Goal: Task Accomplishment & Management: Complete application form

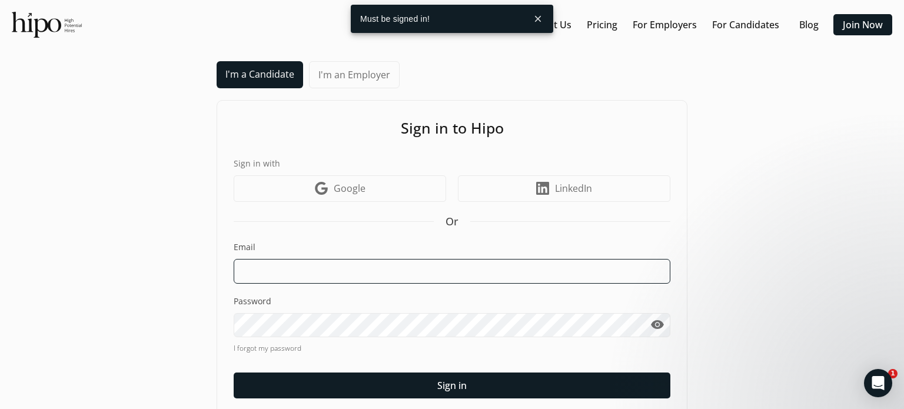
click at [324, 269] on input at bounding box center [452, 271] width 437 height 25
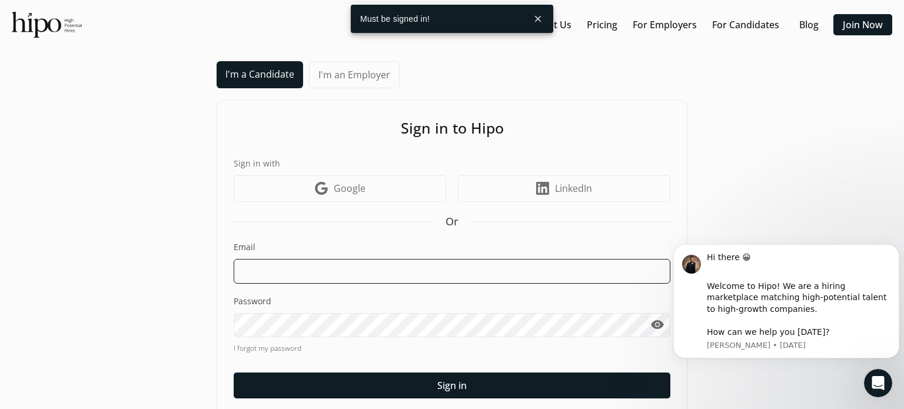
type input "Abdul_Adamson@hotmail.com"
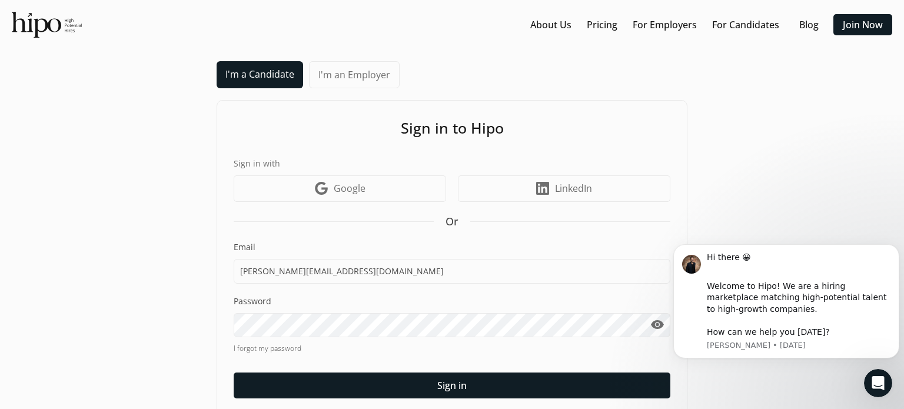
click at [655, 324] on span "visibility" at bounding box center [657, 325] width 14 height 14
click at [49, 260] on div "I'm a Candidate I'm an Employer Sign in to Hipo Sign in with Google icon Google…" at bounding box center [452, 250] width 881 height 378
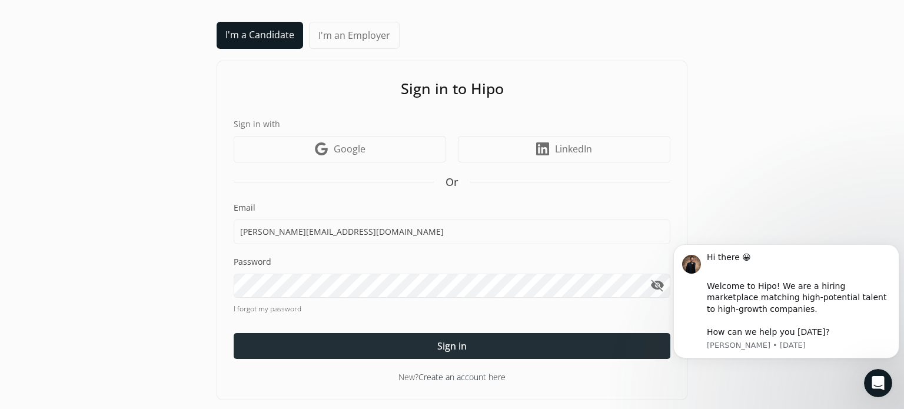
scroll to position [41, 0]
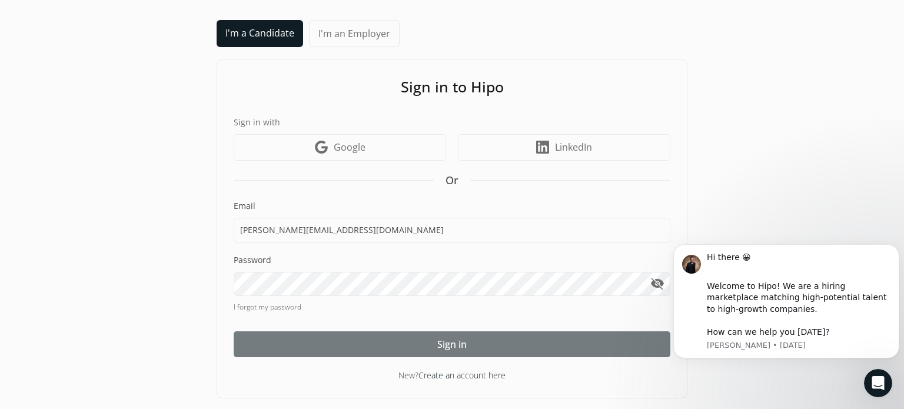
click at [481, 341] on div at bounding box center [452, 344] width 437 height 26
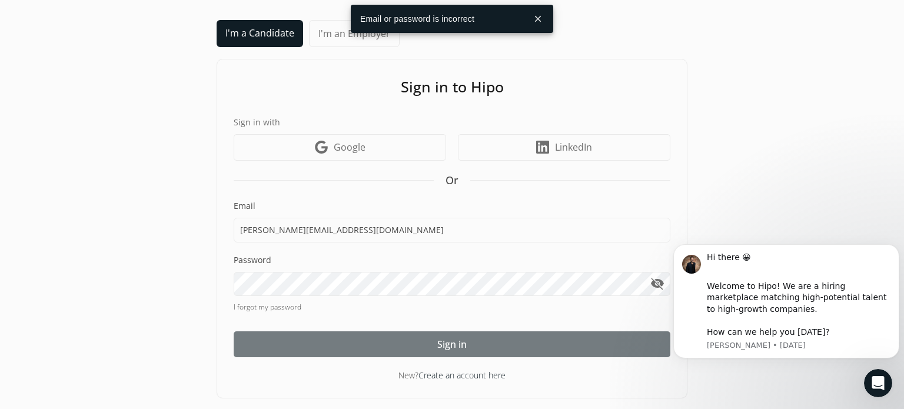
click at [437, 351] on div at bounding box center [452, 344] width 437 height 26
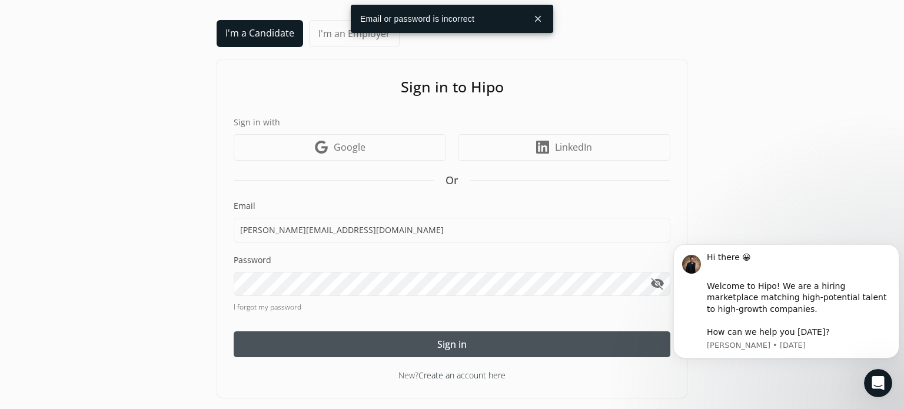
click at [458, 350] on span "Sign in" at bounding box center [451, 344] width 29 height 14
click at [50, 251] on div "I'm a Candidate I'm an Employer Sign in to Hipo Sign in with Google icon Google…" at bounding box center [452, 209] width 881 height 378
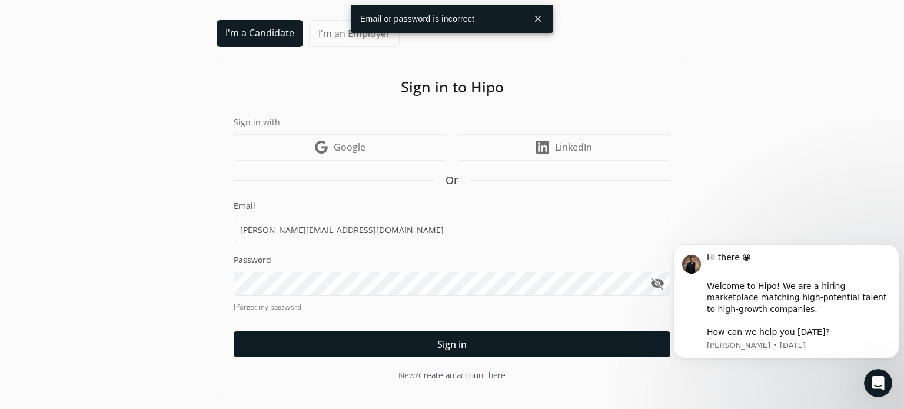
click at [806, 172] on div "I'm a Candidate I'm an Employer Sign in to Hipo Sign in with Google icon Google…" at bounding box center [452, 209] width 881 height 378
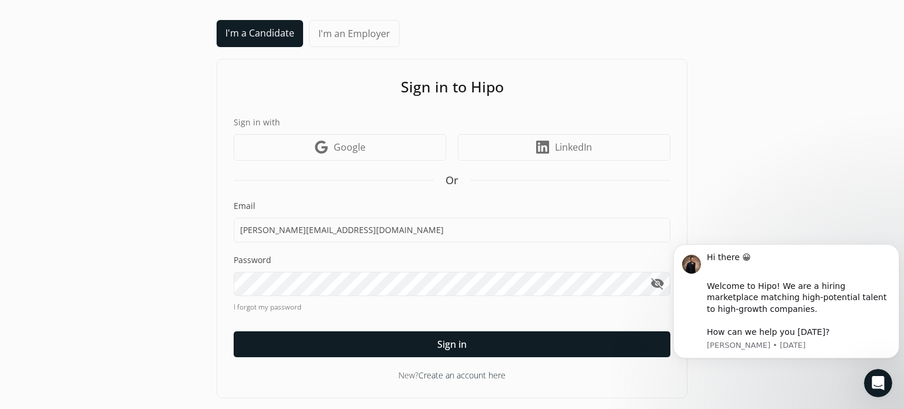
click at [850, 172] on div "I'm a Candidate I'm an Employer Sign in to Hipo Sign in with Google icon Google…" at bounding box center [452, 209] width 881 height 378
click at [819, 180] on div "I'm a Candidate I'm an Employer Sign in to Hipo Sign in with Google icon Google…" at bounding box center [452, 209] width 881 height 378
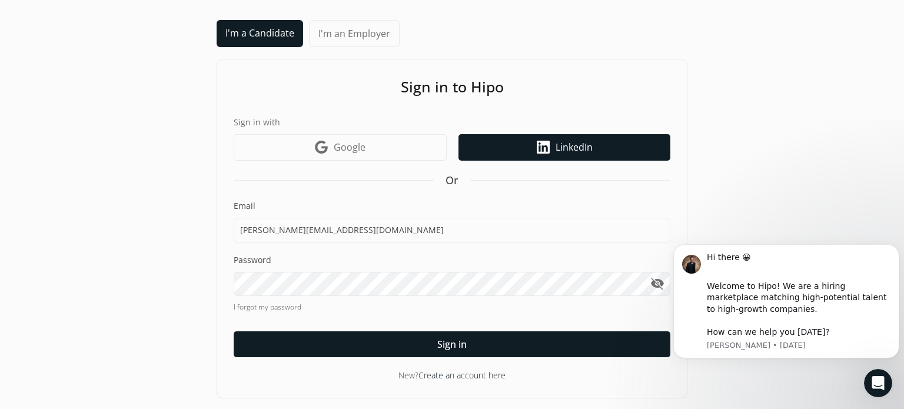
click at [567, 149] on span "LinkedIn" at bounding box center [574, 147] width 37 height 14
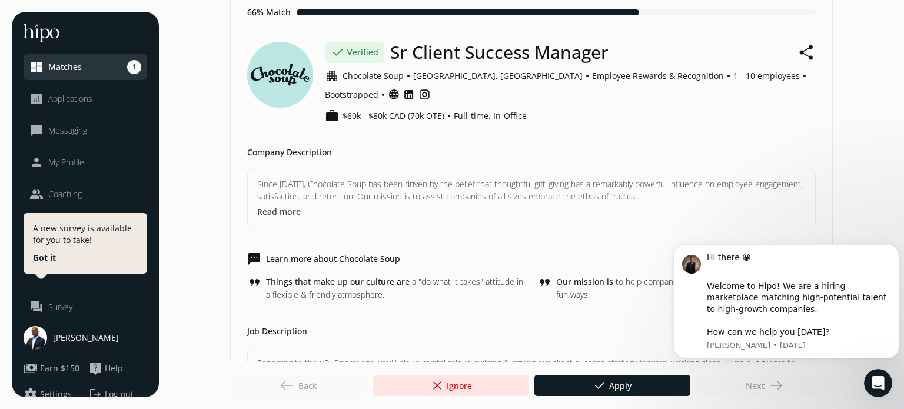
scroll to position [141, 0]
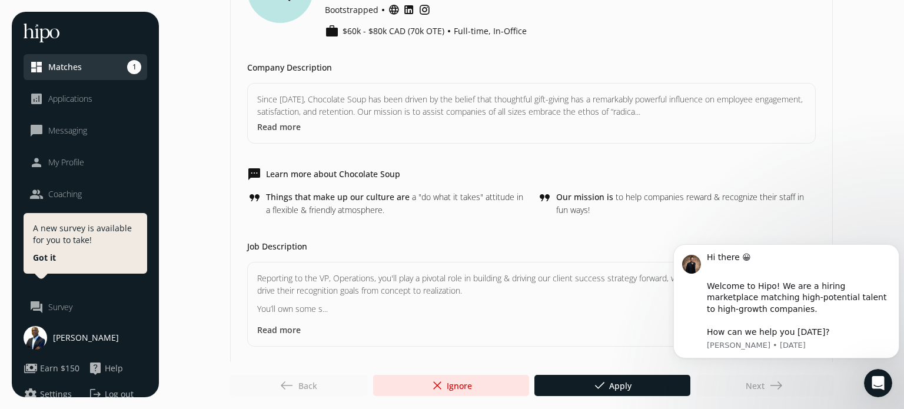
click at [36, 263] on button "Got it" at bounding box center [44, 258] width 23 height 12
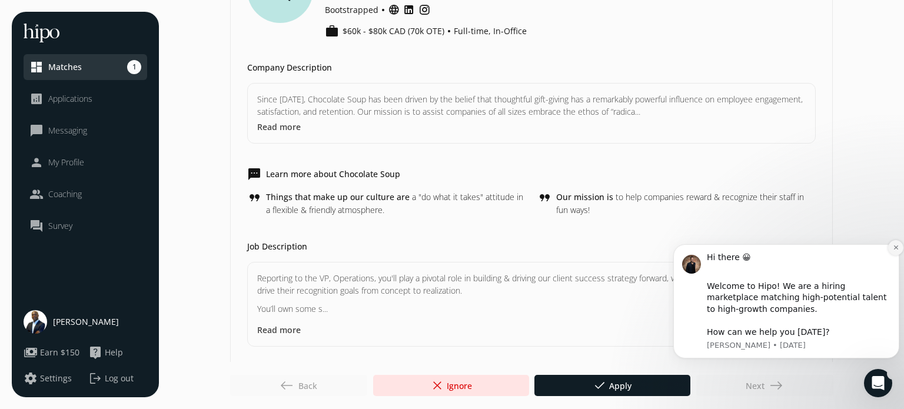
click at [891, 247] on button "Dismiss notification" at bounding box center [895, 247] width 15 height 15
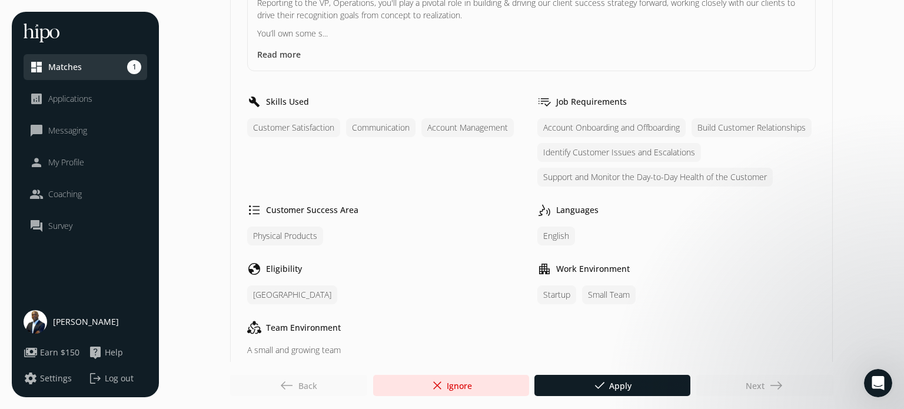
scroll to position [259, 0]
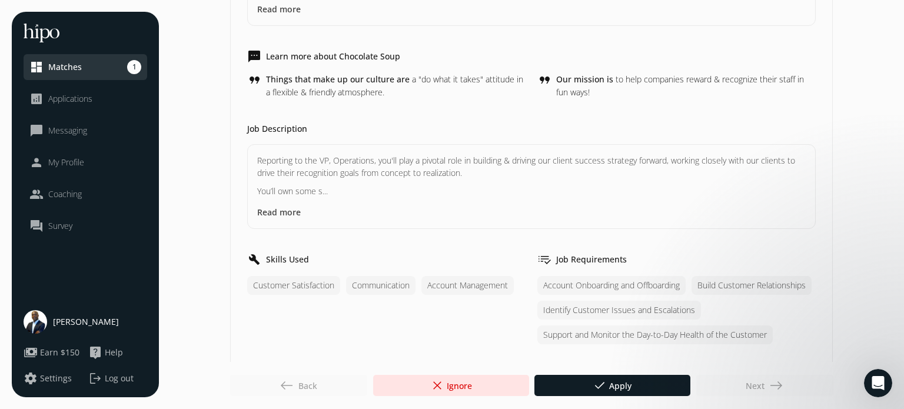
click at [283, 206] on button "Read more" at bounding box center [279, 212] width 44 height 12
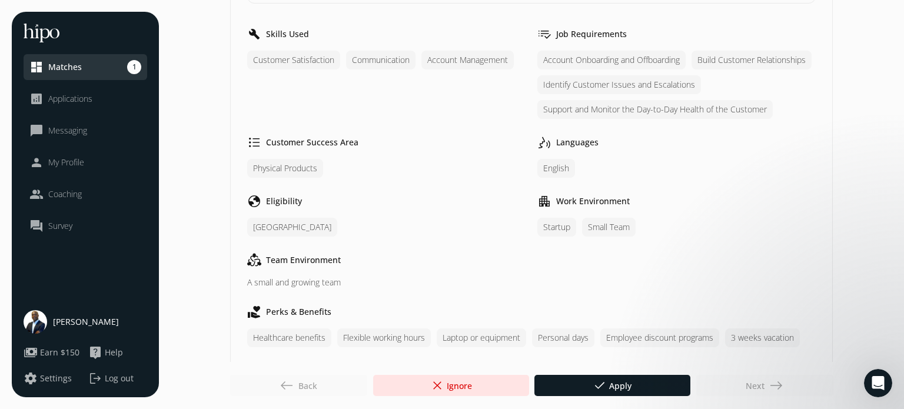
scroll to position [869, 0]
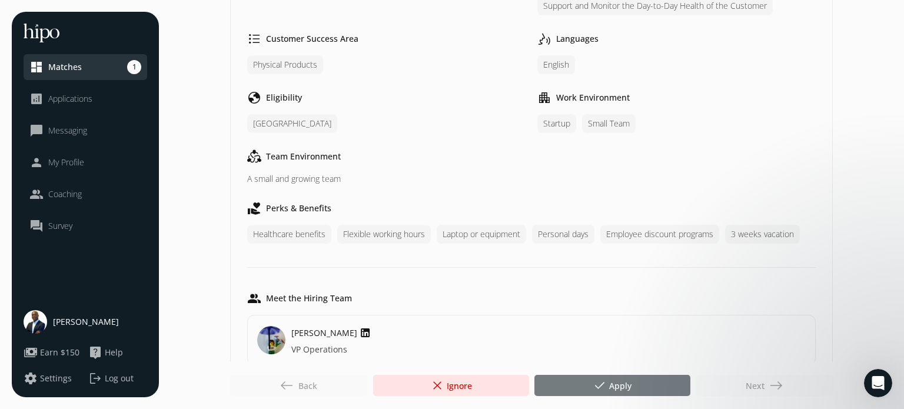
click at [622, 386] on span "done Apply" at bounding box center [612, 385] width 39 height 14
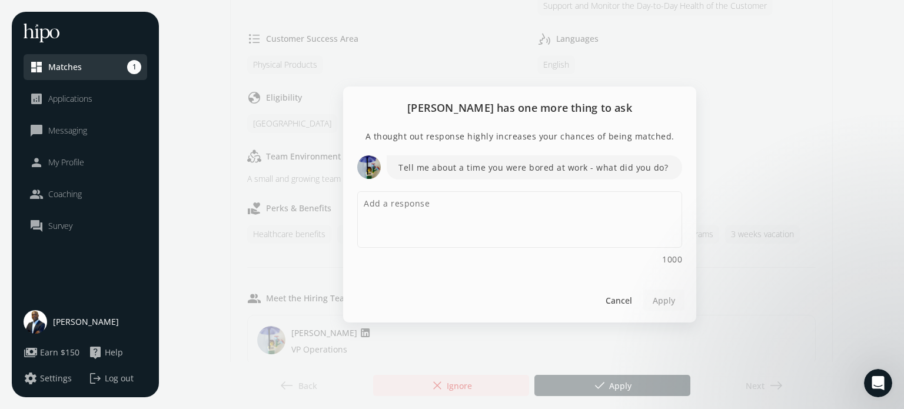
scroll to position [0, 0]
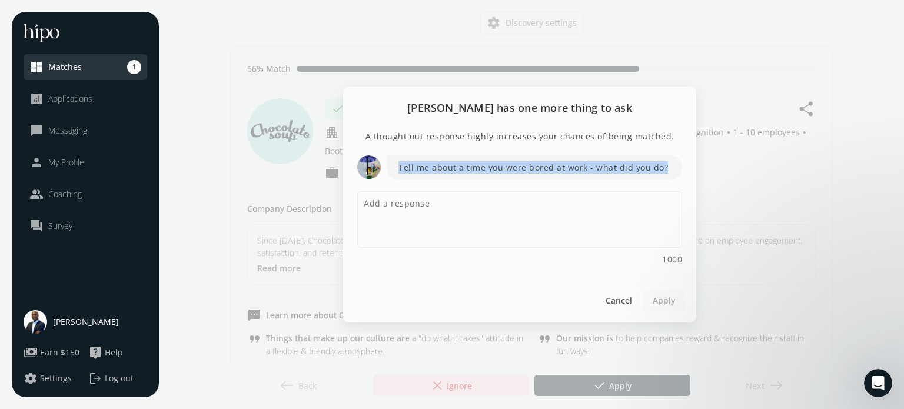
drag, startPoint x: 398, startPoint y: 168, endPoint x: 672, endPoint y: 181, distance: 274.0
click at [672, 181] on div "Tell me about a time you were bored at work - what did you do? 1000" at bounding box center [519, 210] width 325 height 110
copy p "Tell me about a time you were bored at work - what did you do?"
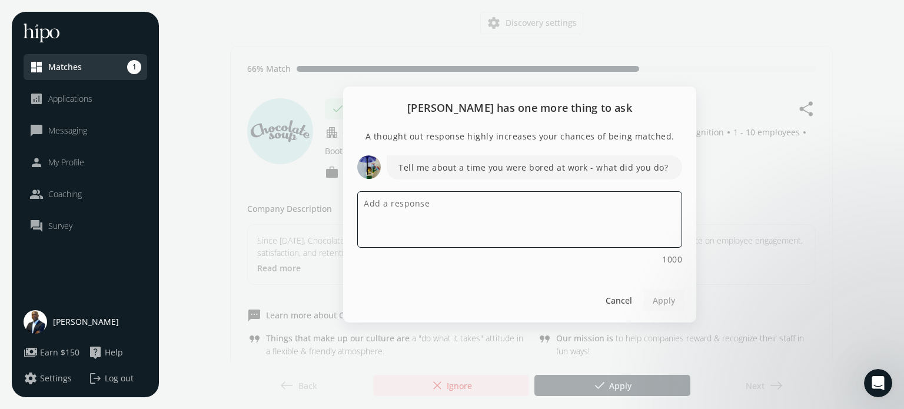
click at [400, 204] on textarea at bounding box center [519, 219] width 325 height 57
paste textarea "At WellnessLiving, there were occasional lulls between client calls or outreach…"
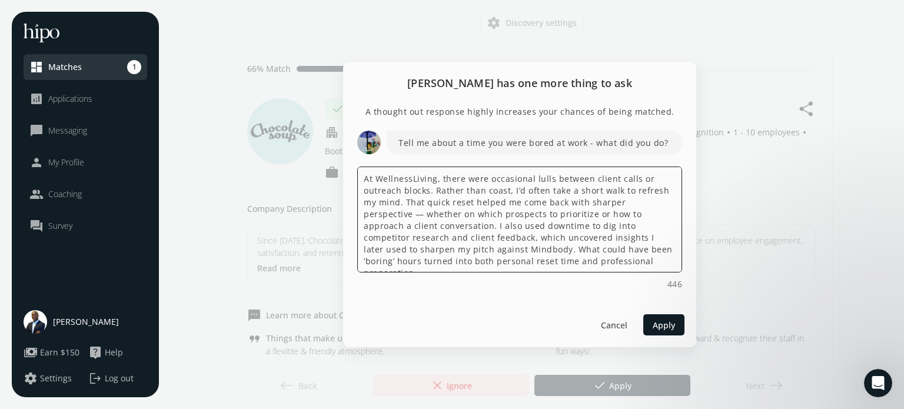
click at [374, 216] on textarea "At WellnessLiving, there were occasional lulls between client calls or outreach…" at bounding box center [519, 220] width 325 height 106
click at [457, 215] on textarea "At WellnessLiving, there were occasional lulls between client calls or outreach…" at bounding box center [519, 220] width 325 height 106
click at [481, 216] on textarea "At WellnessLiving, there were occasional lulls between client calls or outreach…" at bounding box center [519, 220] width 325 height 106
click at [477, 215] on textarea "At WellnessLiving, there were occasional lulls between client calls or outreach…" at bounding box center [519, 220] width 325 height 106
click at [479, 215] on textarea "At WellnessLiving, there were occasional lulls between client calls or outreach…" at bounding box center [519, 220] width 325 height 106
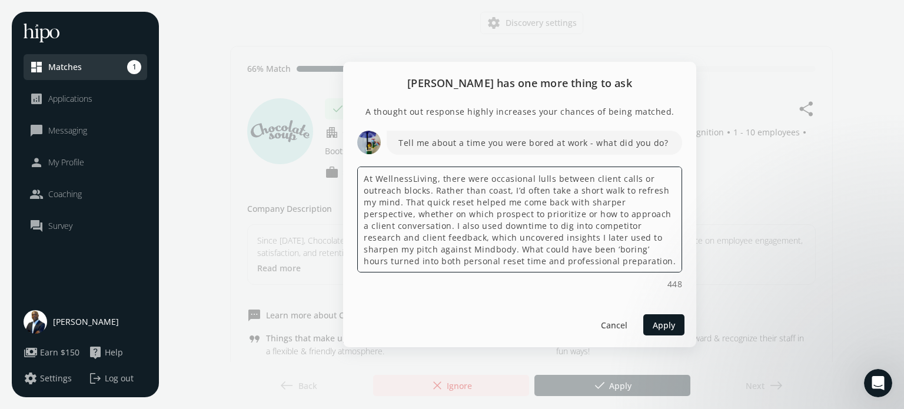
click at [530, 214] on textarea "At WellnessLiving, there were occasional lulls between client calls or outreach…" at bounding box center [519, 220] width 325 height 106
click at [514, 244] on textarea "At WellnessLiving, there were occasional lulls between client calls or outreach…" at bounding box center [519, 220] width 325 height 106
click at [592, 201] on textarea "At WellnessLiving, there were occasional lulls between client calls or outreach…" at bounding box center [519, 220] width 325 height 106
click at [488, 250] on textarea "At WellnessLiving, there were occasional lulls between client calls or outreach…" at bounding box center [519, 220] width 325 height 106
click at [611, 248] on textarea "At WellnessLiving, there were occasional lulls between client calls or outreach…" at bounding box center [519, 220] width 325 height 106
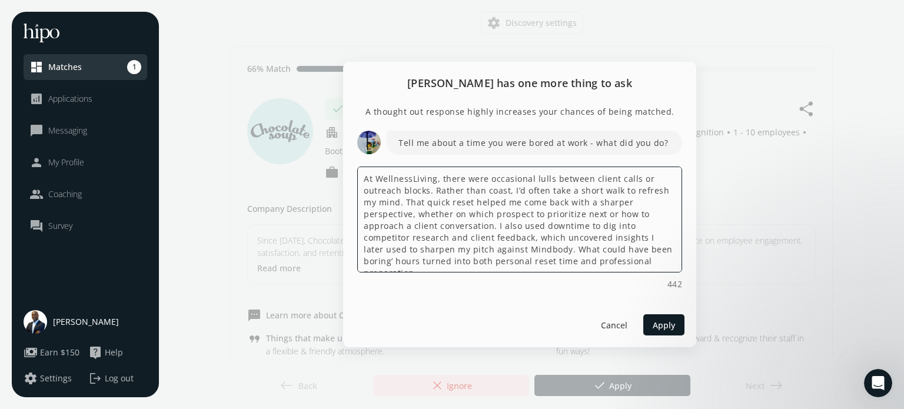
click at [642, 251] on textarea "At WellnessLiving, there were occasional lulls between client calls or outreach…" at bounding box center [519, 220] width 325 height 106
type textarea "At WellnessLiving, there were occasional lulls between client calls or outreach…"
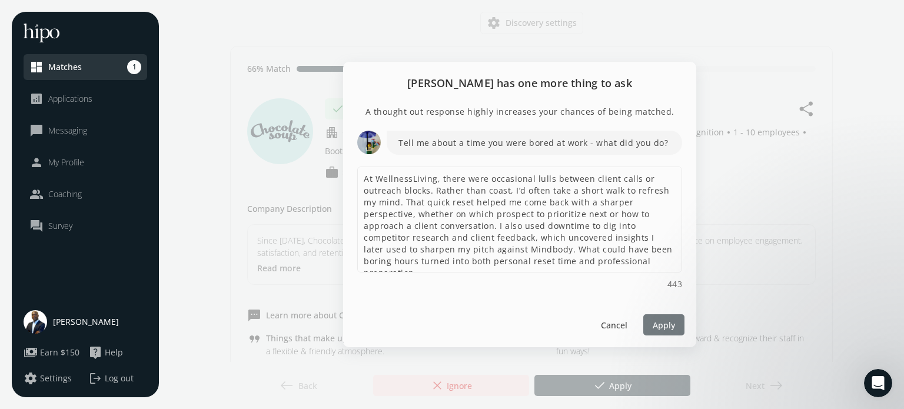
click at [666, 327] on span "Apply" at bounding box center [664, 324] width 22 height 12
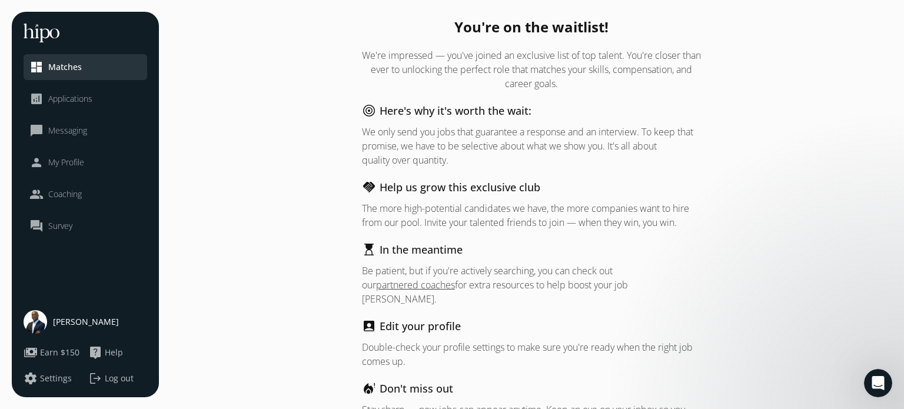
click at [76, 103] on span "Applications" at bounding box center [70, 99] width 44 height 12
